Goal: Task Accomplishment & Management: Manage account settings

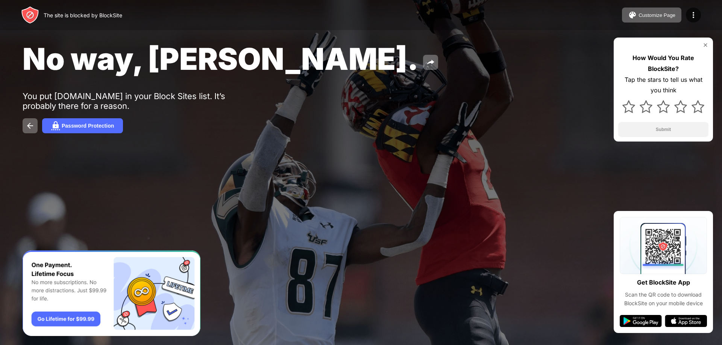
drag, startPoint x: 88, startPoint y: 44, endPoint x: 197, endPoint y: 15, distance: 112.8
click at [197, 15] on div "The site is blocked by BlockSite Customize Page Edit Block List Redirect Custom…" at bounding box center [361, 15] width 722 height 30
click at [104, 126] on div "Password Protection" at bounding box center [88, 126] width 52 height 6
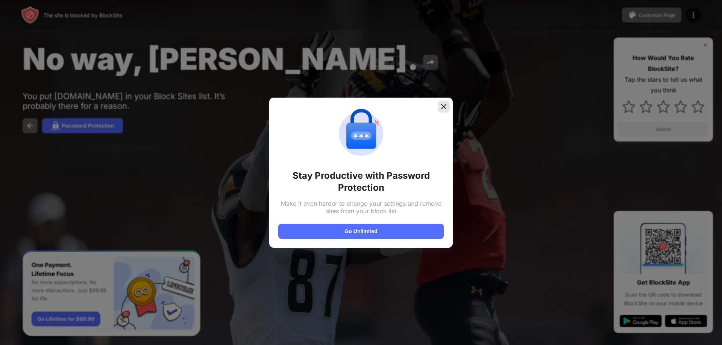
click at [445, 106] on img at bounding box center [444, 107] width 8 height 8
